Goal: Obtain resource: Obtain resource

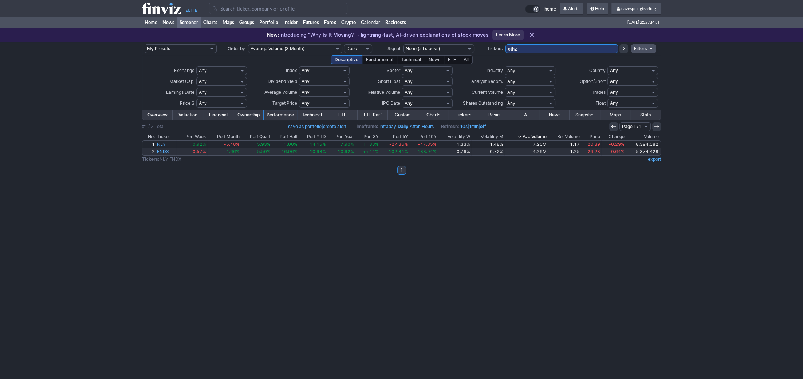
type input "ethz"
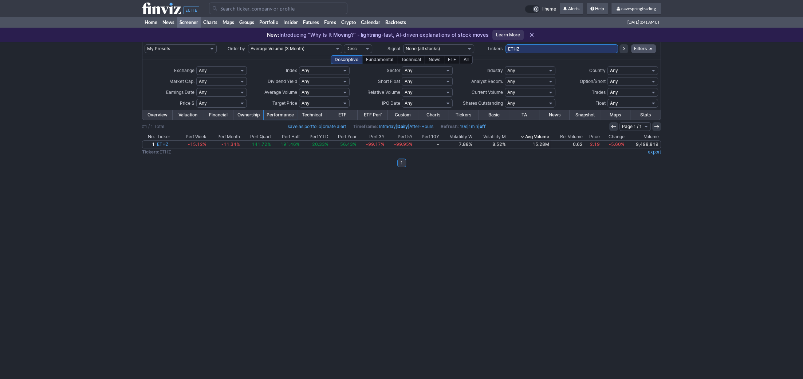
drag, startPoint x: 531, startPoint y: 51, endPoint x: 463, endPoint y: 44, distance: 68.4
click at [505, 46] on input "ETHZ" at bounding box center [561, 48] width 113 height 9
paste input "VSH,HAYW,SBH,DEI,CWK,CDNA,ADMA,FSK,NOV,DXC,GRND,FLYW,LBRT,FLO,OI,VYX,DBRG,CGAU,…"
type input "VSH,HAYW,SBH,DEI,CWK,CDNA,ADMA,FSK,NOV,DXC,GRND,FLYW,LBRT,FLO,OI,VYX,DBRG,CGAU,…"
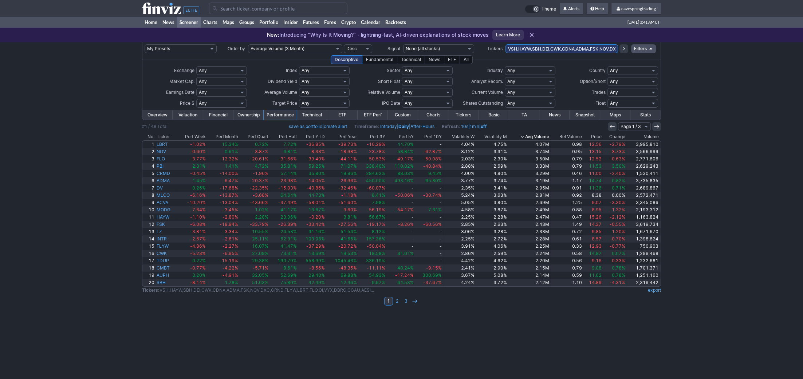
click at [545, 135] on th "Avg Volume" at bounding box center [529, 136] width 42 height 7
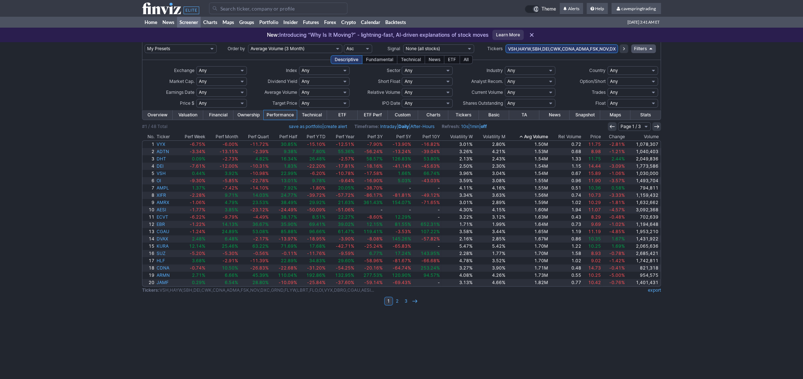
click at [545, 135] on th "Avg Volume" at bounding box center [527, 136] width 43 height 7
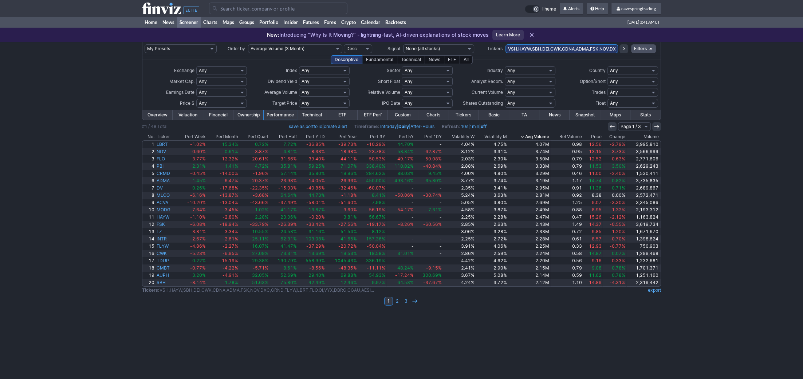
click at [159, 113] on link "Overview" at bounding box center [157, 114] width 30 height 9
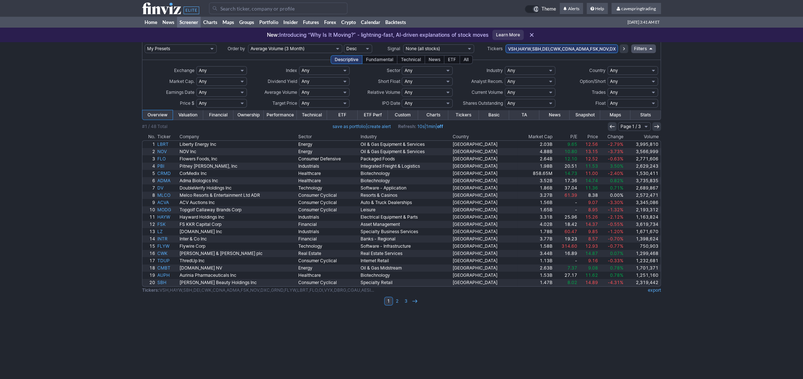
click at [468, 135] on th "Country" at bounding box center [485, 136] width 66 height 7
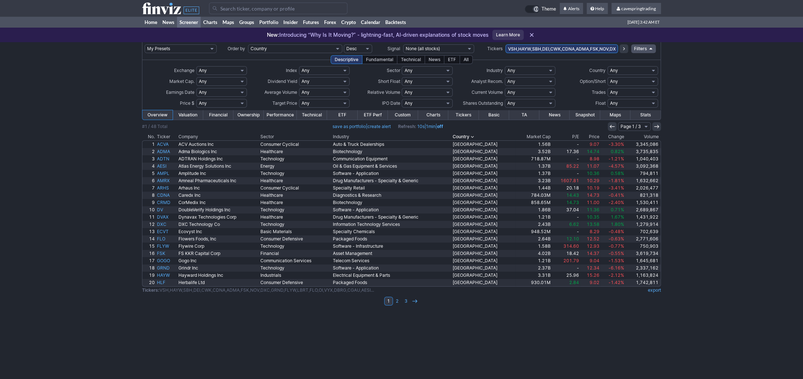
click at [452, 135] on th "Industry" at bounding box center [392, 136] width 120 height 7
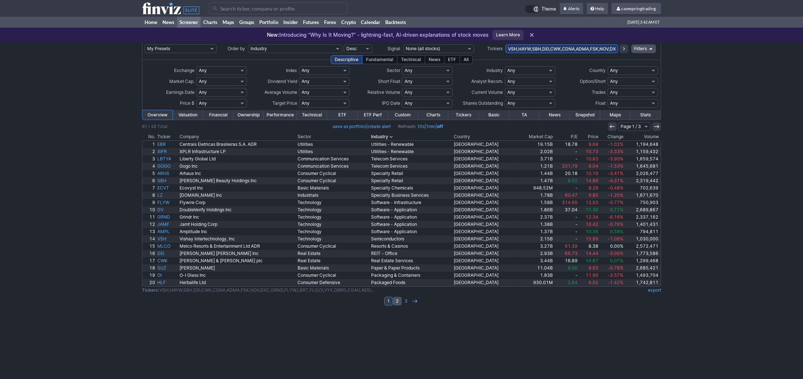
click at [397, 304] on link "2" at bounding box center [397, 301] width 9 height 9
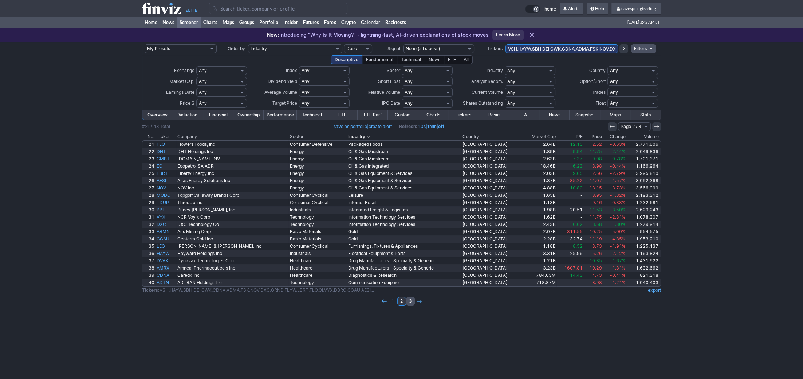
click at [408, 302] on link "3" at bounding box center [410, 301] width 9 height 9
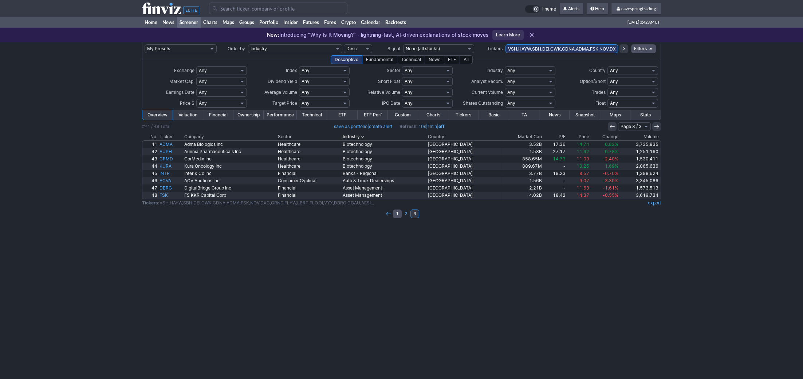
click at [396, 216] on link "1" at bounding box center [397, 214] width 9 height 9
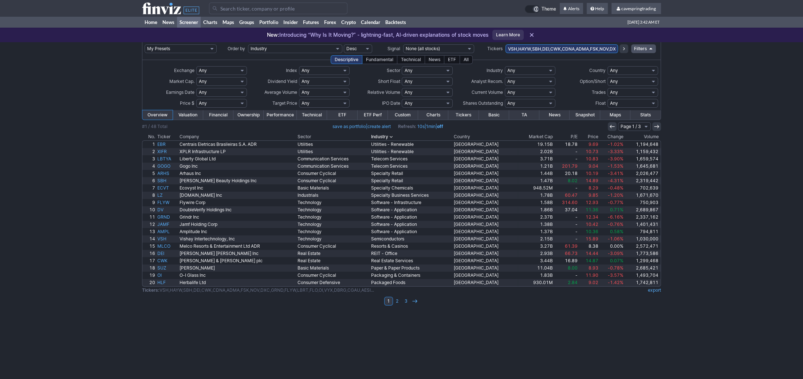
click at [475, 137] on th "Country" at bounding box center [485, 136] width 65 height 7
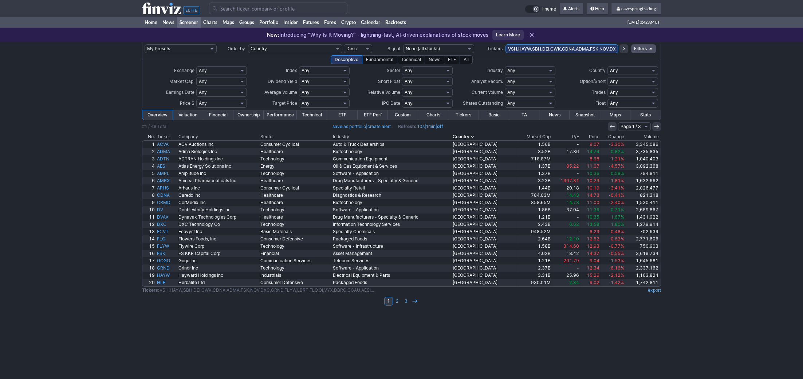
click at [482, 137] on th "Country" at bounding box center [484, 136] width 64 height 7
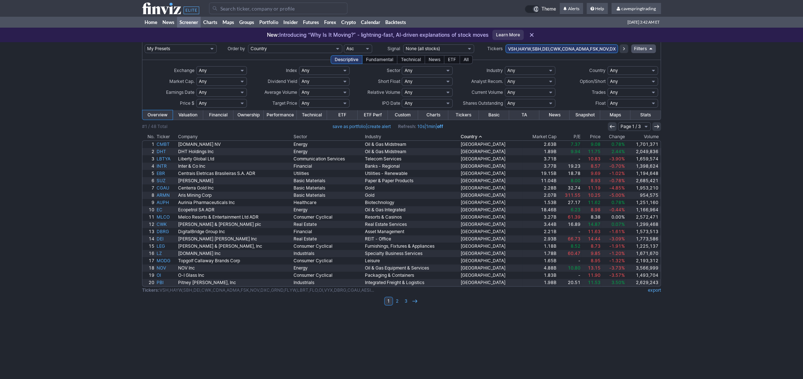
click at [312, 137] on th "Sector" at bounding box center [327, 136] width 71 height 7
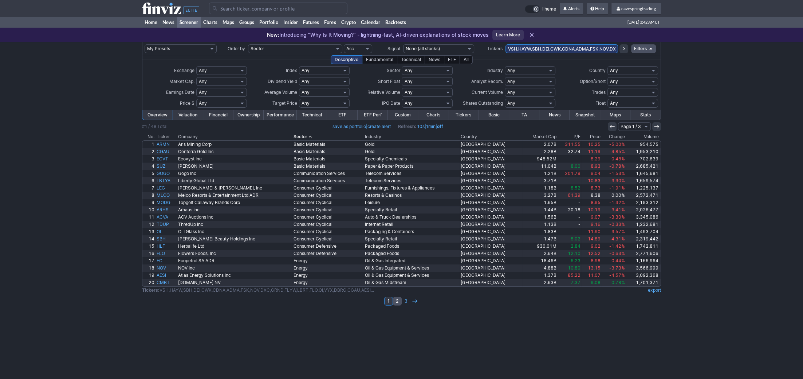
click at [399, 298] on link "2" at bounding box center [397, 301] width 9 height 9
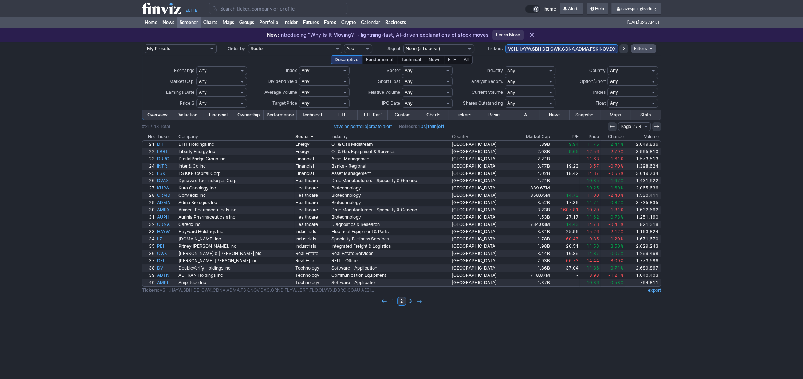
click at [505, 66] on select "Any Stocks only (ex-Funds) Exchange Traded Fund Advertising Agencies Aerospace …" at bounding box center [530, 70] width 51 height 9
select select "modal"
click option "Custom" at bounding box center [0, 0] width 0 height 0
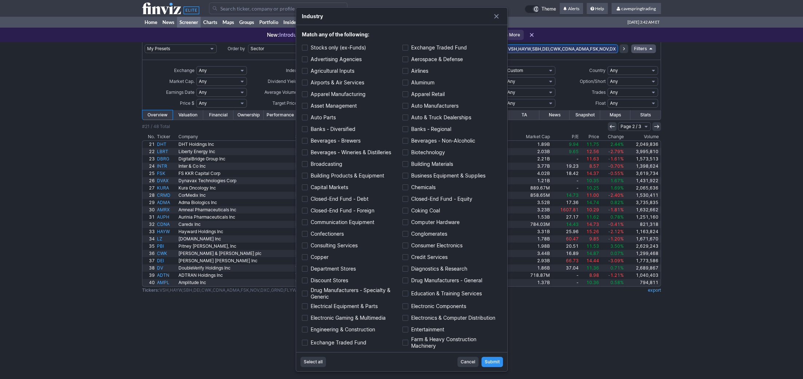
click at [319, 362] on span "Select all" at bounding box center [313, 362] width 19 height 7
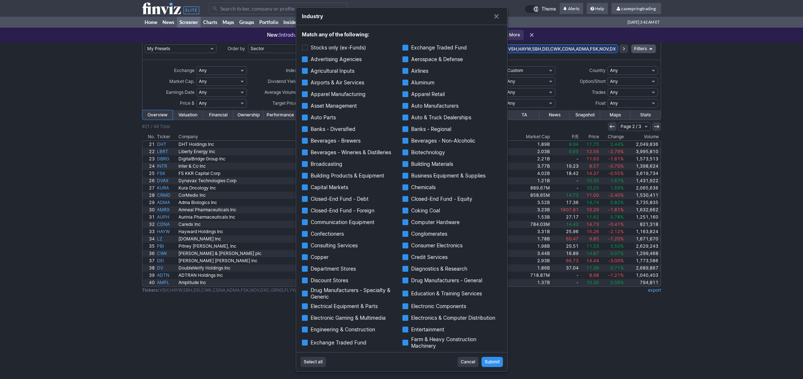
checkbox input "true"
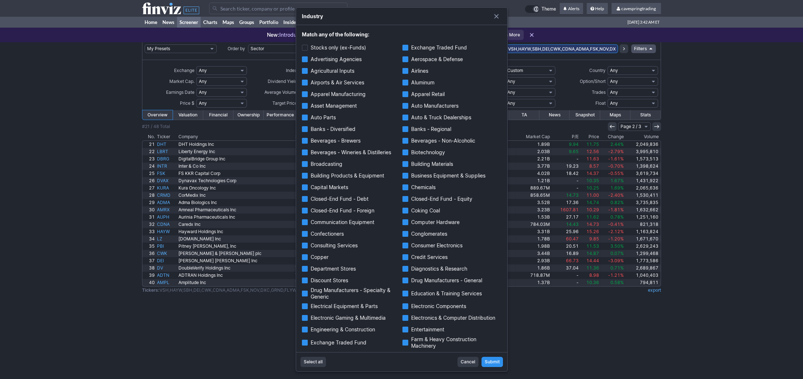
checkbox input "true"
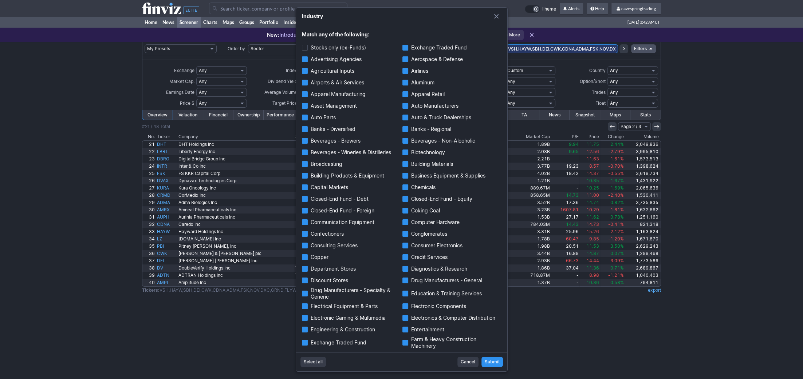
checkbox input "true"
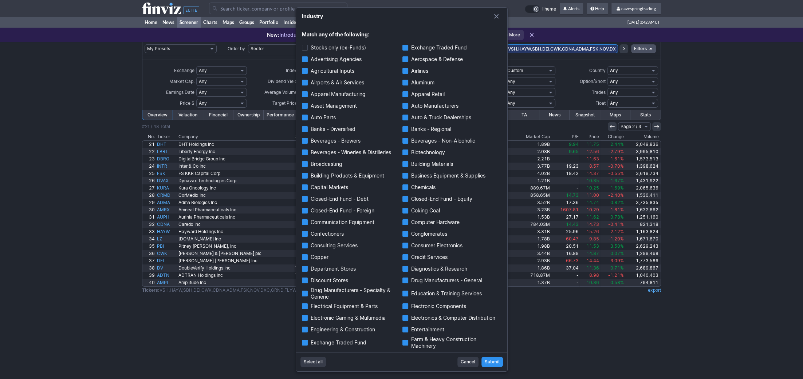
checkbox input "true"
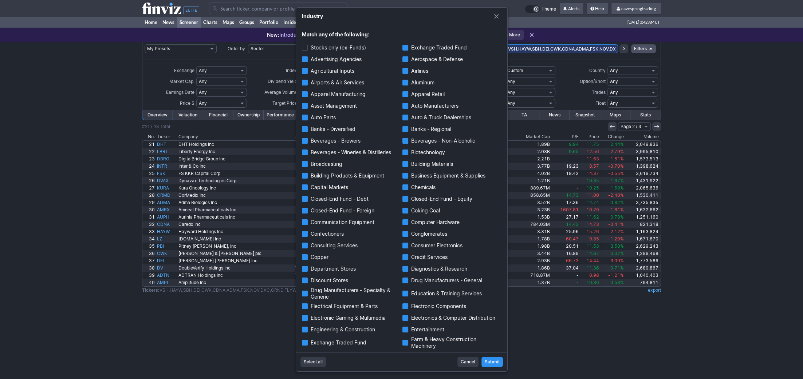
checkbox input "true"
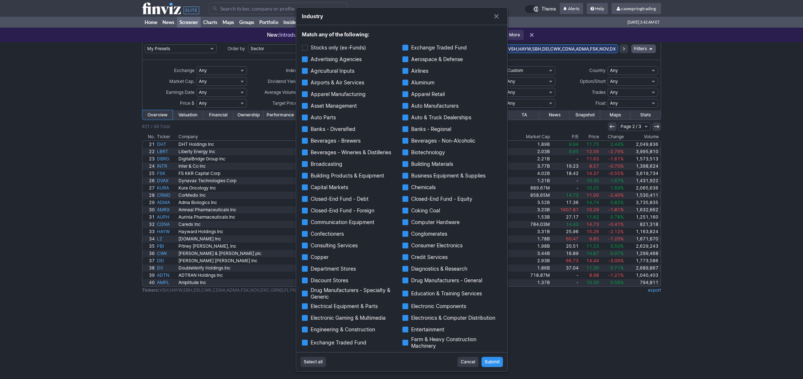
checkbox input "true"
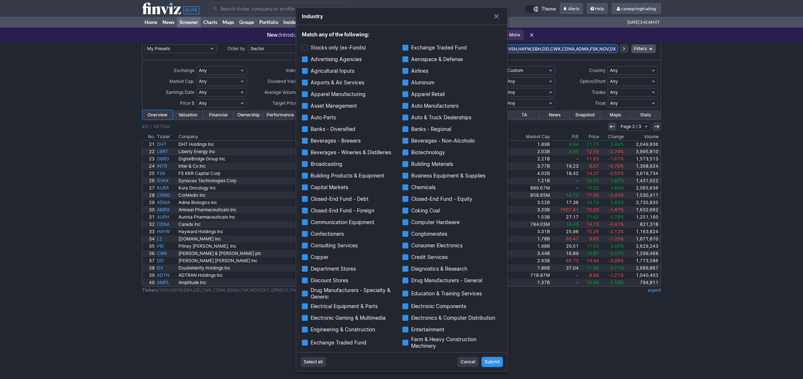
checkbox input "true"
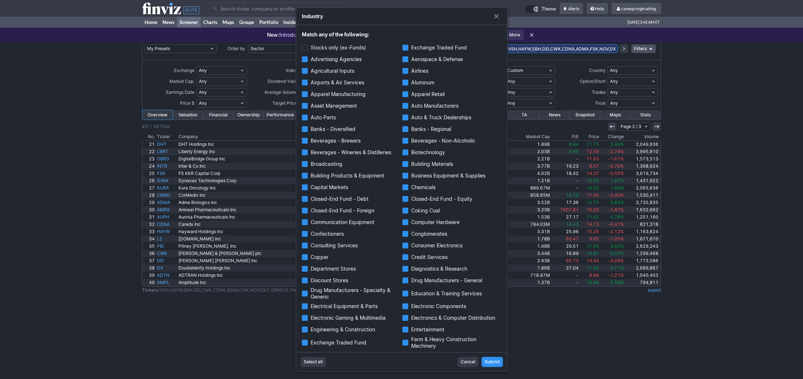
checkbox input "true"
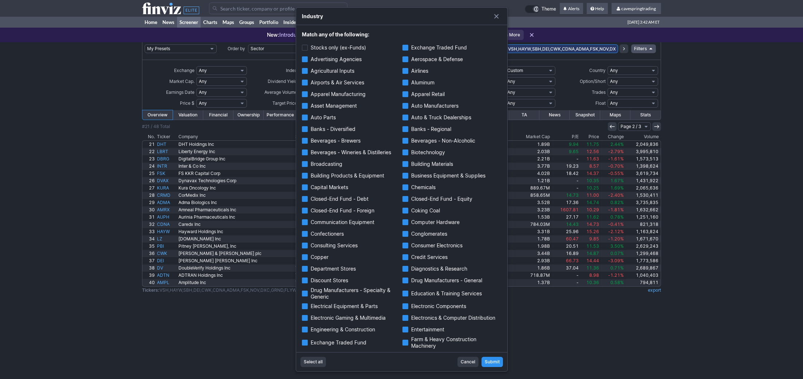
checkbox input "true"
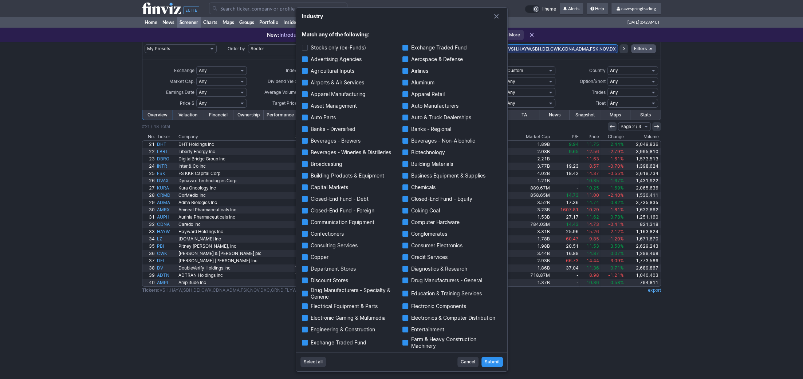
checkbox input "true"
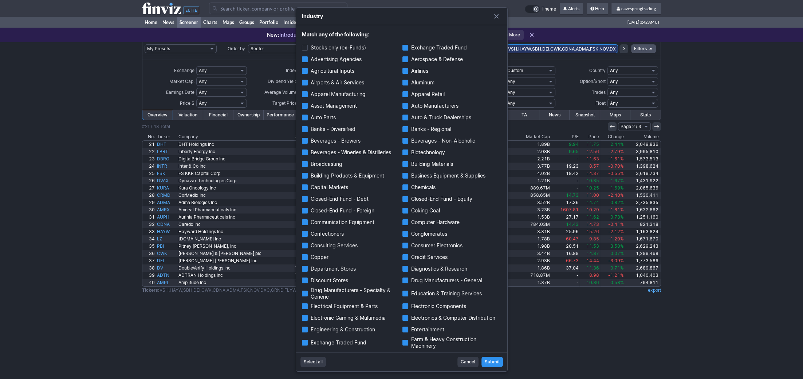
checkbox input "true"
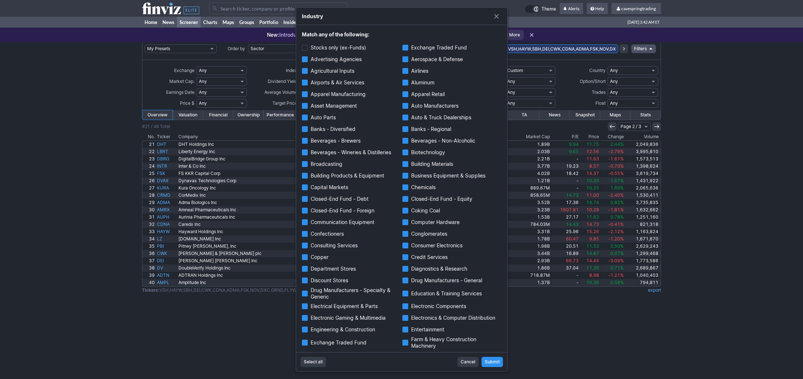
checkbox input "true"
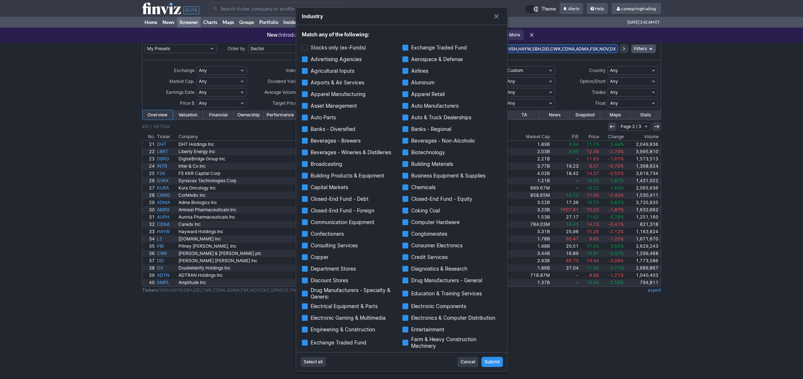
checkbox input "true"
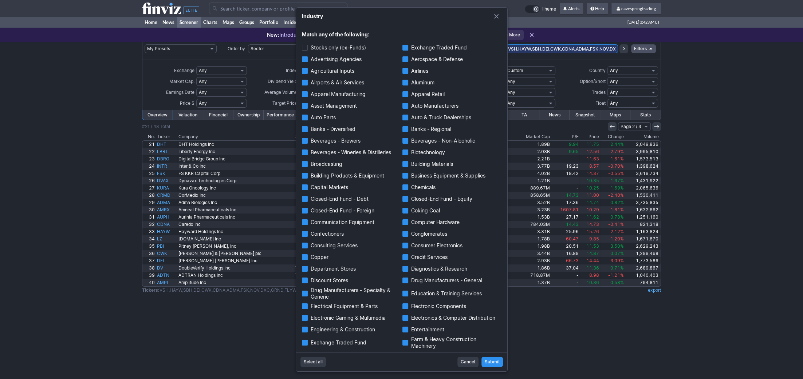
checkbox input "true"
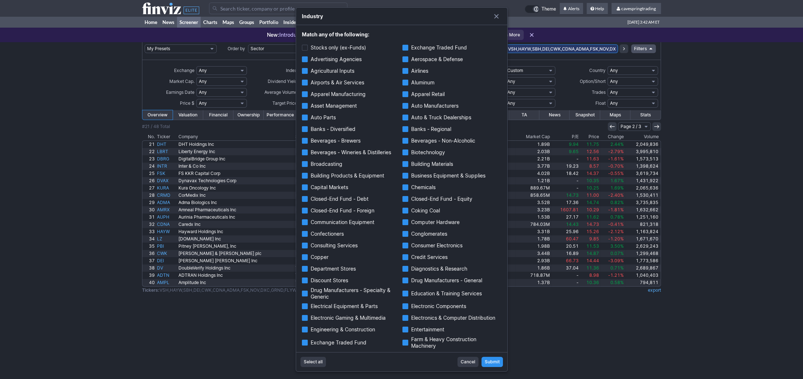
checkbox input "true"
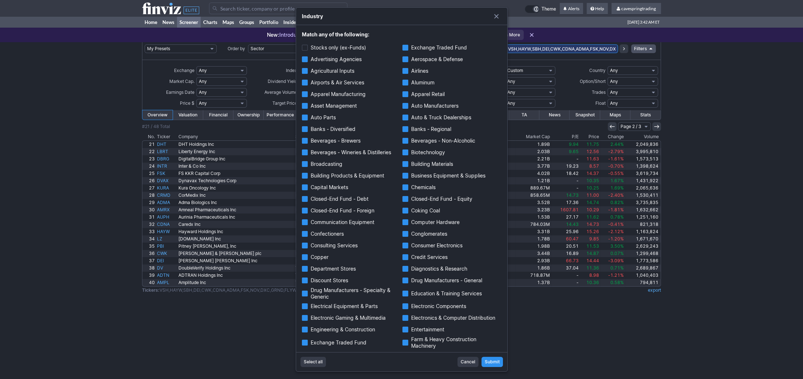
checkbox input "true"
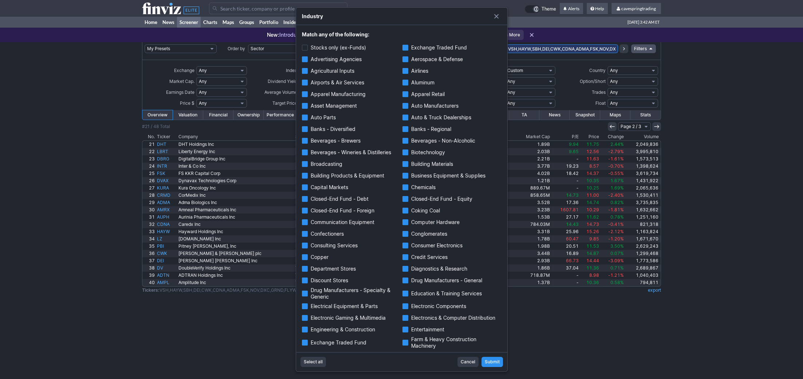
checkbox input "true"
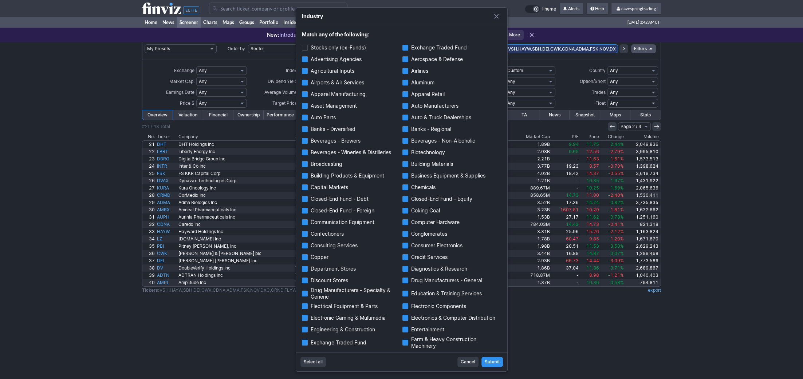
checkbox input "true"
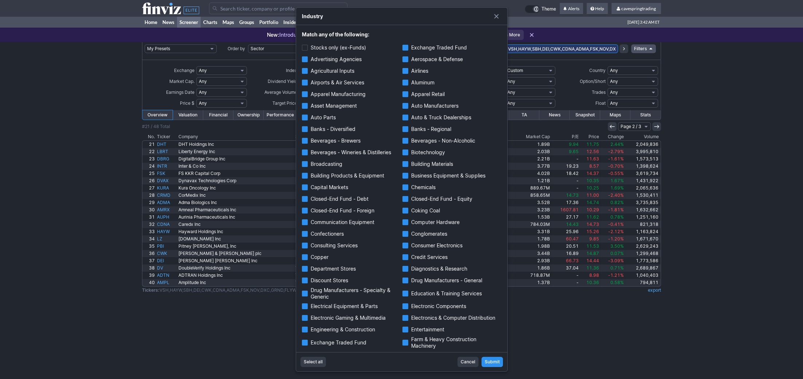
checkbox input "true"
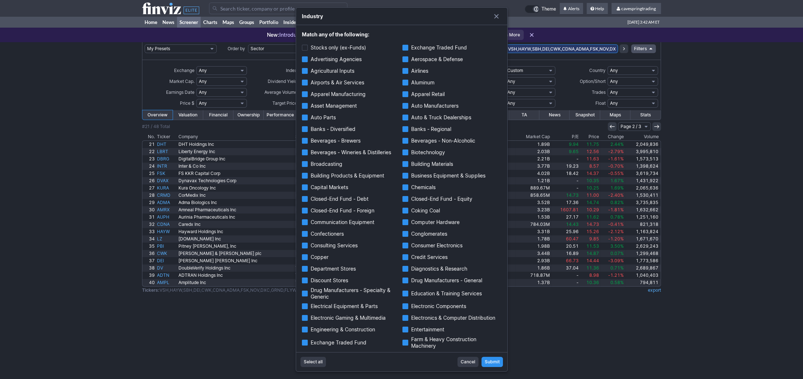
checkbox input "true"
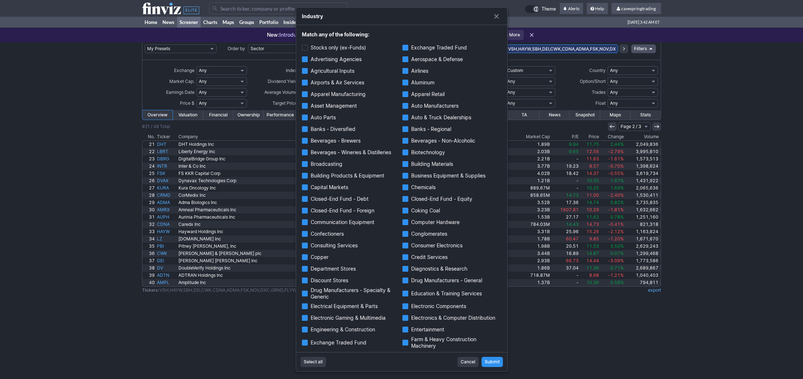
checkbox input "true"
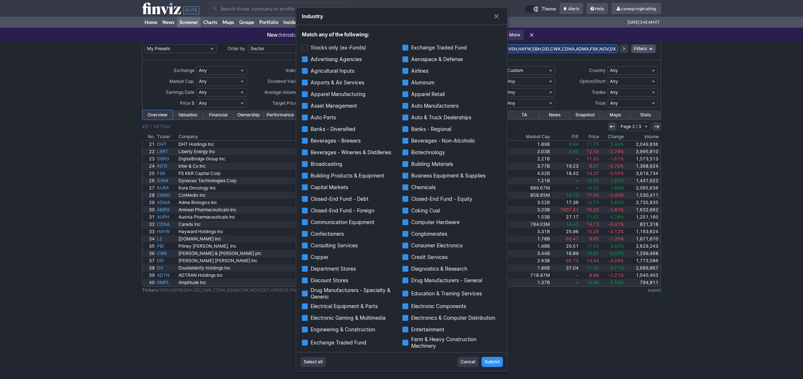
checkbox input "true"
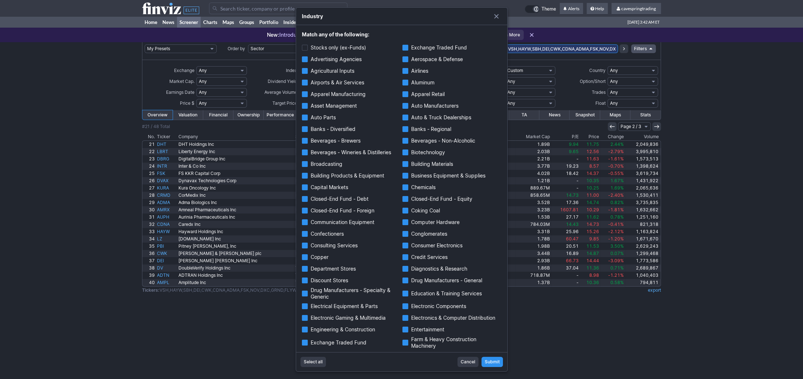
checkbox input "true"
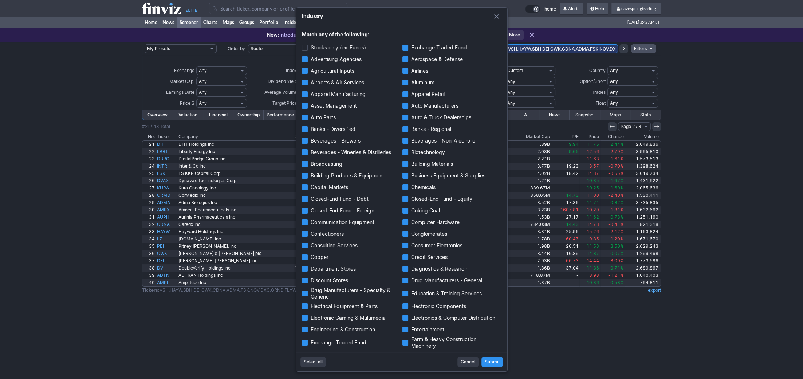
checkbox input "true"
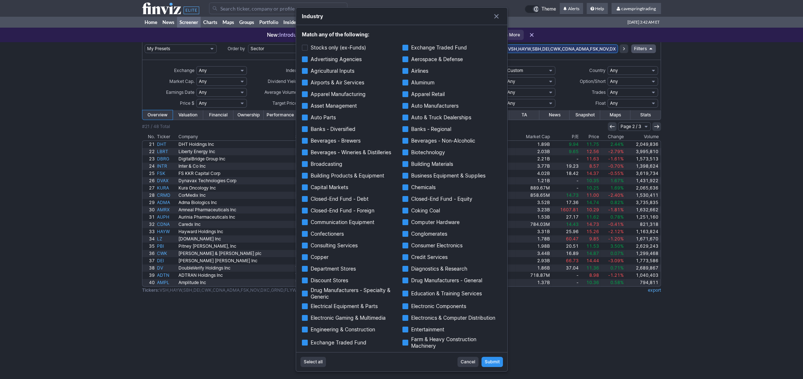
checkbox input "true"
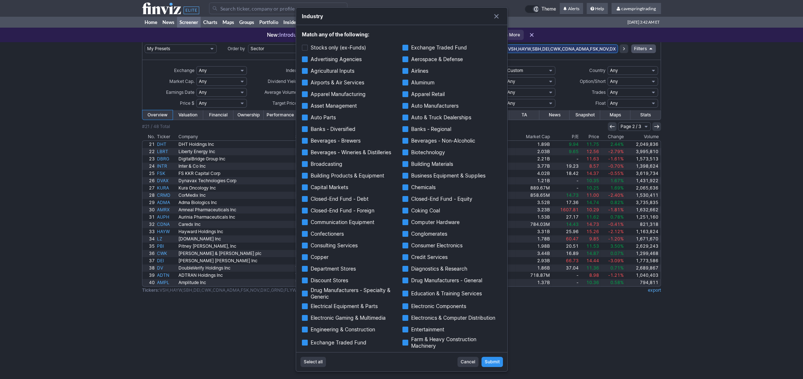
checkbox input "true"
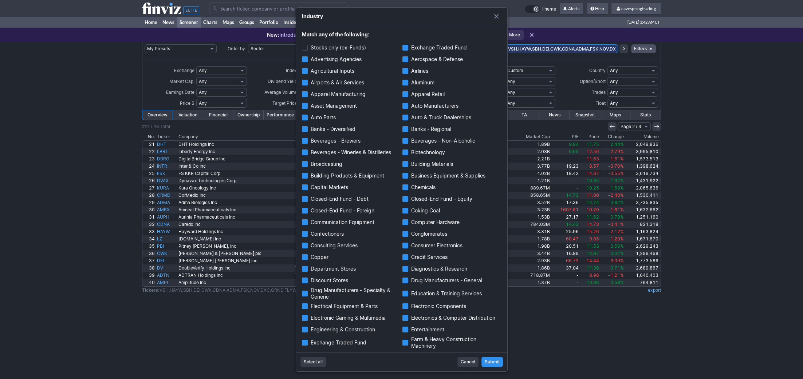
checkbox input "true"
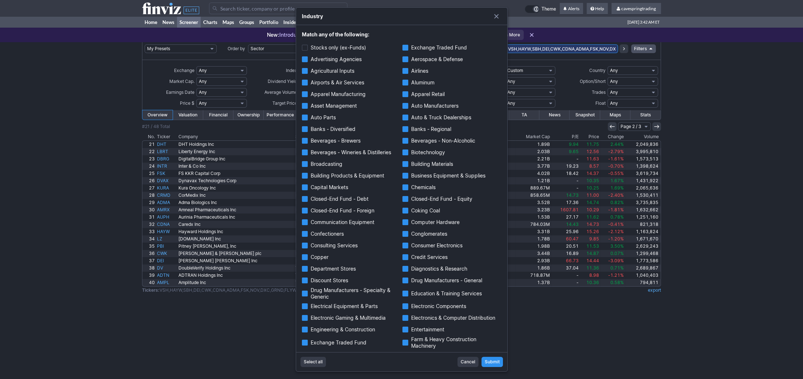
checkbox input "true"
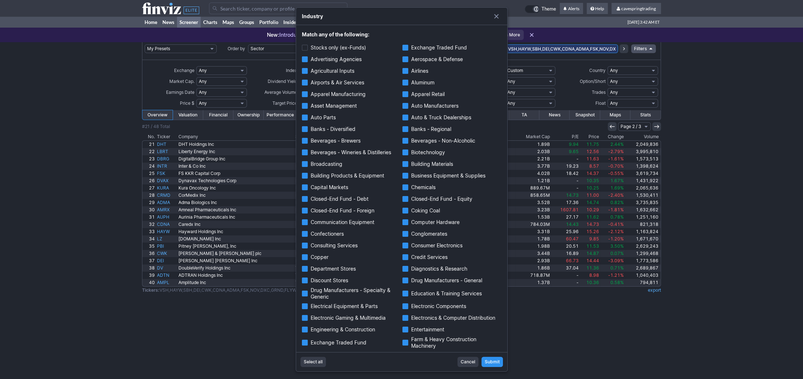
checkbox input "true"
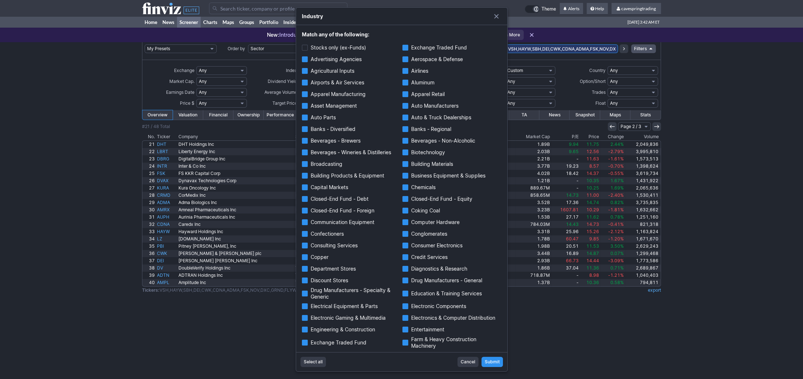
checkbox input "true"
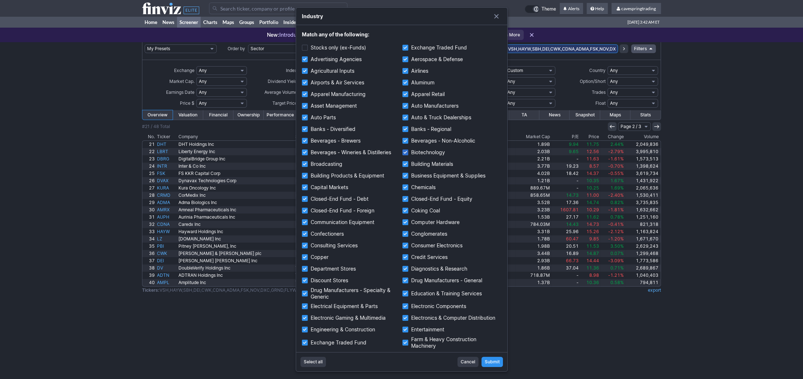
click at [404, 151] on input "Biotechnology" at bounding box center [405, 153] width 6 height 6
checkbox input "false"
click at [407, 280] on input "Drug Manufacturers - General" at bounding box center [405, 281] width 6 height 6
checkbox input "false"
click at [308, 293] on label "Drug Manufacturers - Specialty & Generic" at bounding box center [351, 293] width 99 height 13
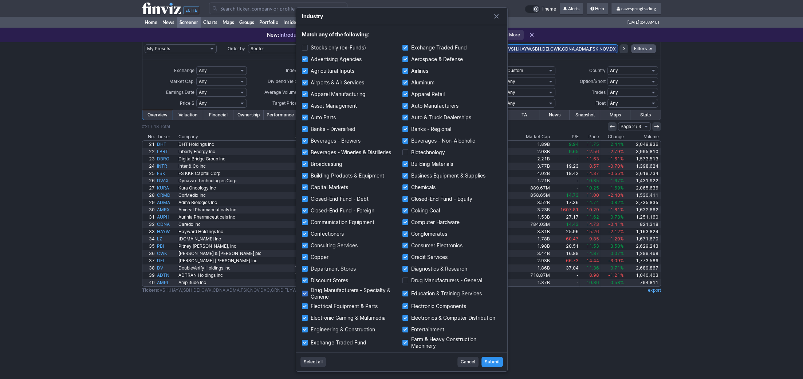
click at [308, 293] on input "Drug Manufacturers - Specialty & Generic" at bounding box center [305, 294] width 6 height 6
click at [305, 293] on input "Drug Manufacturers - Specialty & Generic" at bounding box center [305, 294] width 6 height 6
click at [305, 292] on input "Drug Manufacturers - Specialty & Generic" at bounding box center [305, 294] width 6 height 6
checkbox input "false"
click at [489, 362] on span "Submit" at bounding box center [492, 362] width 15 height 7
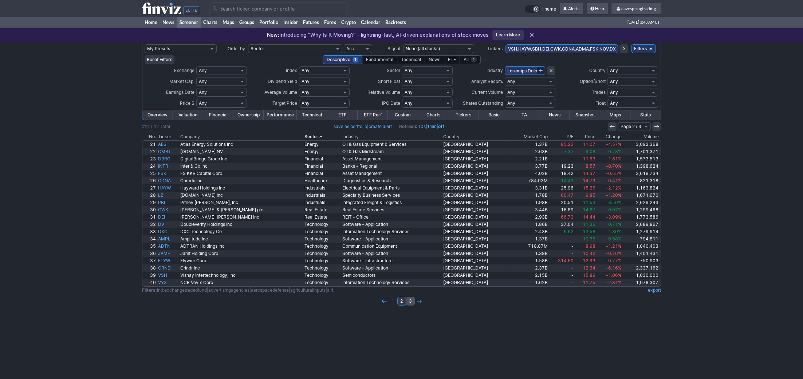
click at [410, 299] on link "3" at bounding box center [410, 301] width 9 height 9
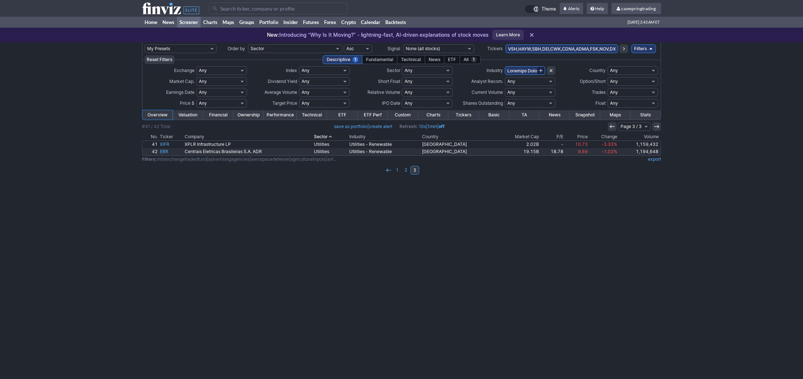
click at [296, 242] on div "My Presets -Save Screen -Edit Screens s: RATIO USE s: RATIO s: stock screen s: …" at bounding box center [401, 210] width 803 height 337
click at [403, 169] on link "2" at bounding box center [406, 170] width 9 height 9
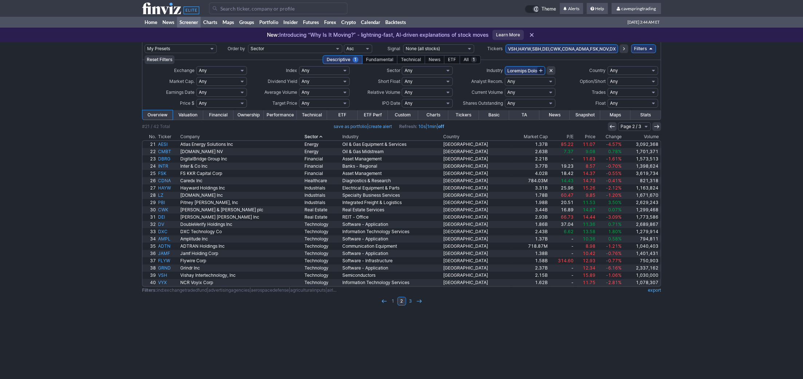
click at [527, 139] on th "Market Cap" at bounding box center [530, 136] width 38 height 7
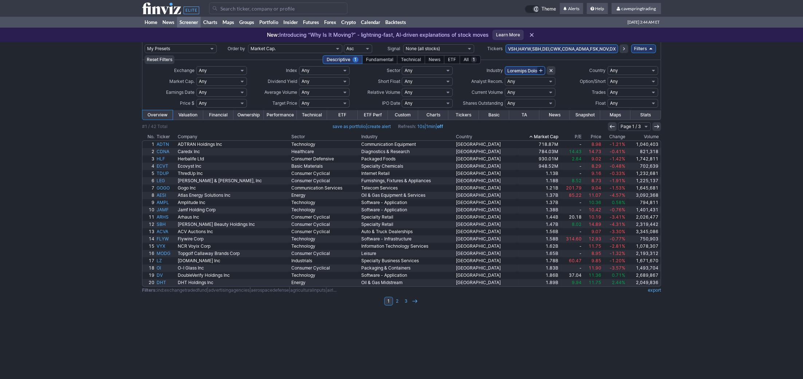
click at [280, 114] on link "Performance" at bounding box center [280, 114] width 33 height 9
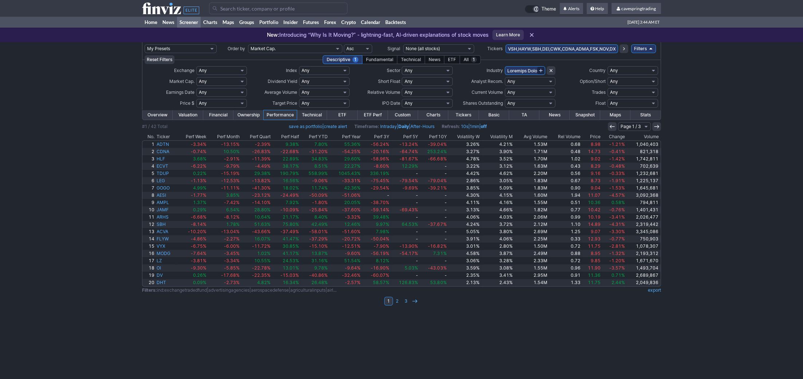
click at [349, 135] on th "Perf Year" at bounding box center [345, 136] width 33 height 7
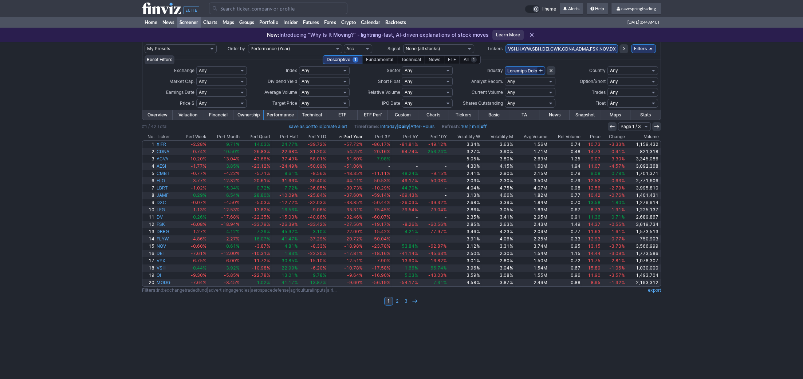
click at [352, 135] on th "Perf Year" at bounding box center [345, 136] width 36 height 7
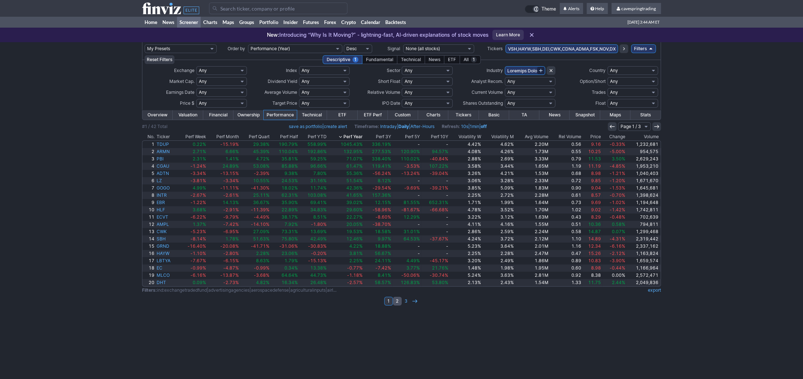
click at [397, 301] on link "2" at bounding box center [397, 301] width 9 height 9
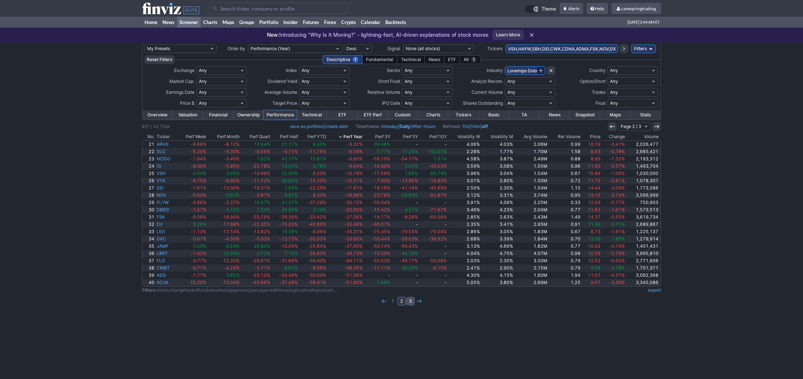
click at [410, 299] on link "3" at bounding box center [410, 301] width 9 height 9
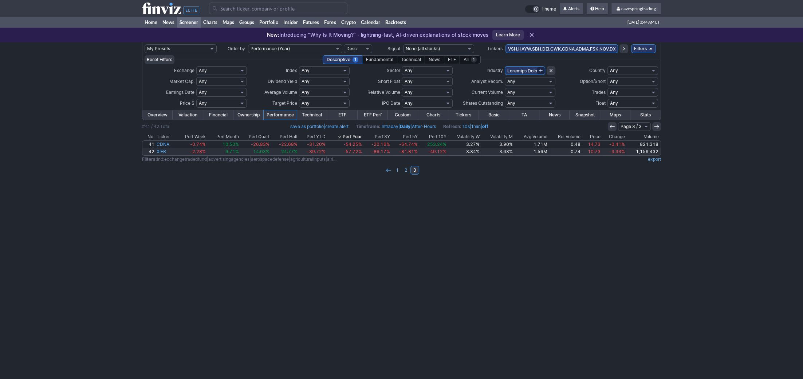
click at [657, 159] on link "export" at bounding box center [654, 159] width 13 height 5
